Goal: Book appointment/travel/reservation

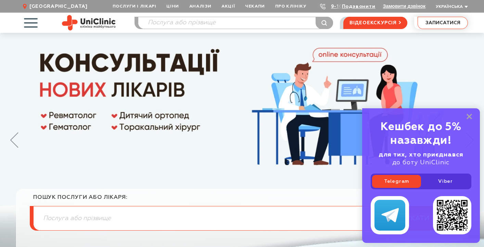
click at [443, 25] on span "записатися" at bounding box center [442, 23] width 35 height 5
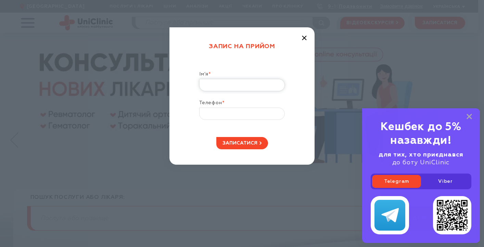
click at [239, 87] on input "Ім’я *" at bounding box center [241, 85] width 85 height 12
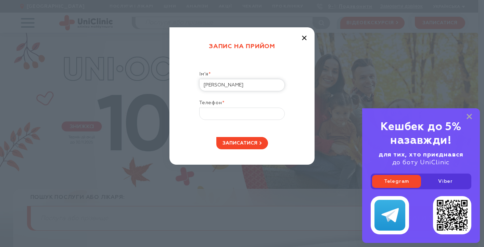
type input "[PERSON_NAME]"
paste input "[PHONE_NUMBER]"
type input "[PHONE_NUMBER]"
click at [234, 143] on span "записатися" at bounding box center [239, 143] width 35 height 5
